Goal: Find specific page/section: Find specific page/section

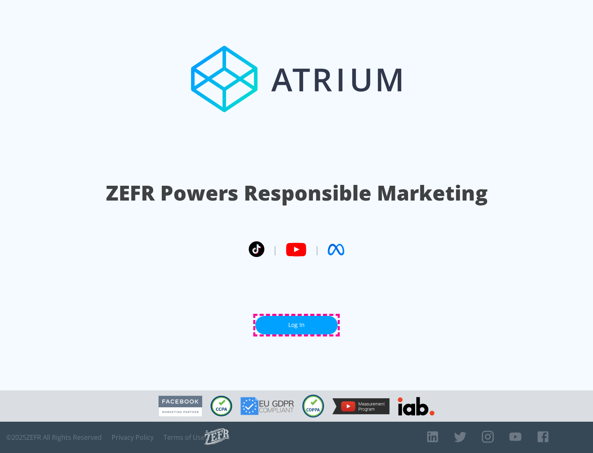
click at [297, 325] on link "Log In" at bounding box center [296, 325] width 82 height 19
